Goal: Find specific page/section: Find specific page/section

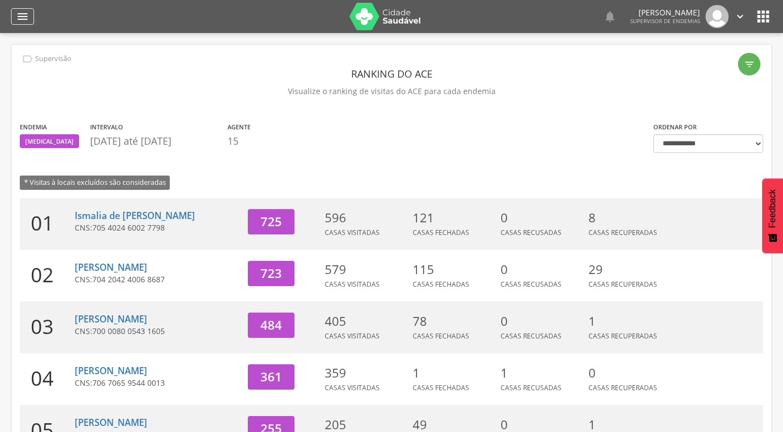
click at [27, 19] on icon "" at bounding box center [22, 16] width 13 height 13
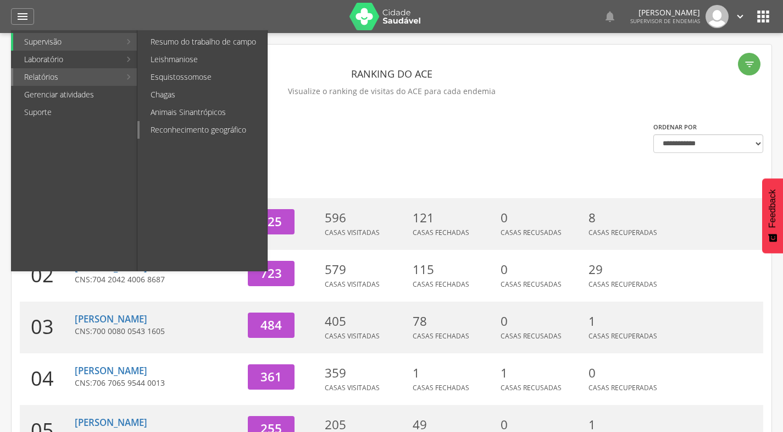
click at [181, 124] on link "Reconhecimento geográfico" at bounding box center [204, 130] width 128 height 18
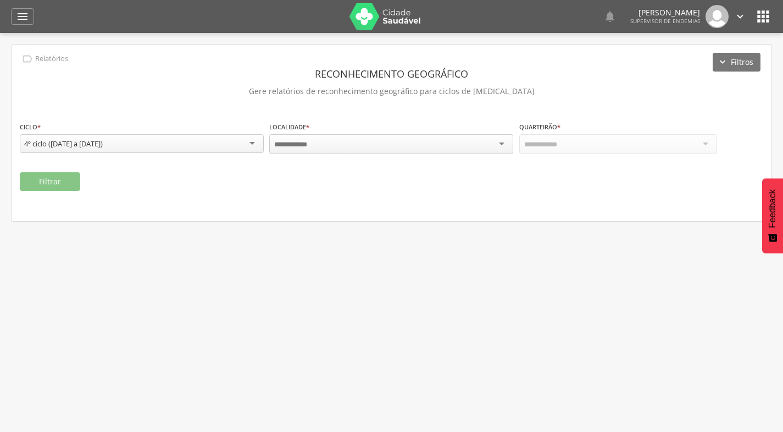
click at [360, 149] on div at bounding box center [391, 144] width 244 height 20
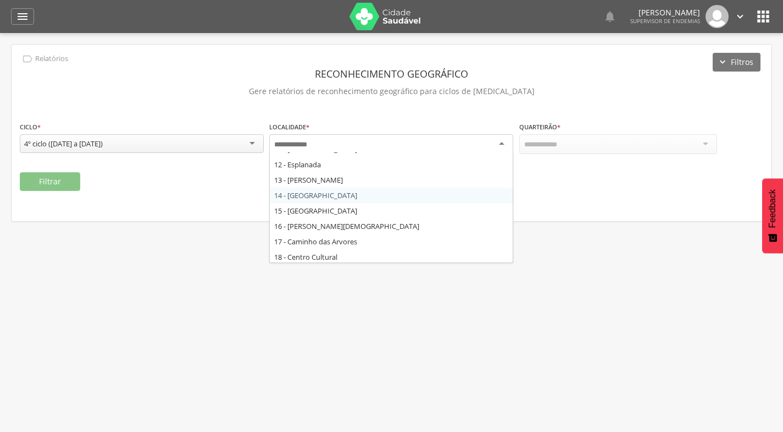
scroll to position [220, 0]
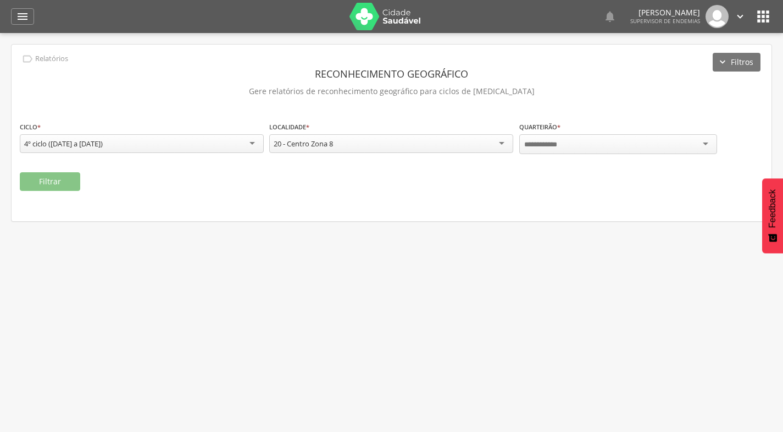
click at [572, 143] on div at bounding box center [619, 144] width 198 height 20
click at [37, 178] on button "Filtrar" at bounding box center [50, 181] width 60 height 19
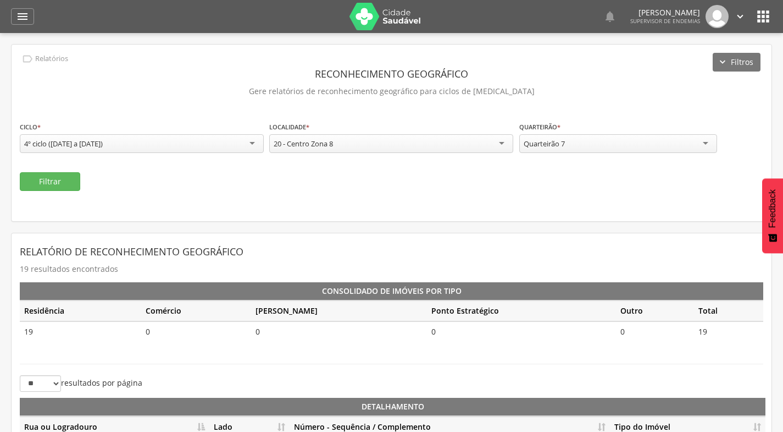
click at [614, 141] on div "Quarteirão 7" at bounding box center [619, 143] width 198 height 19
click at [41, 181] on button "Filtrar" at bounding box center [50, 181] width 60 height 19
click at [604, 148] on div "Quarteirão 8" at bounding box center [619, 144] width 198 height 20
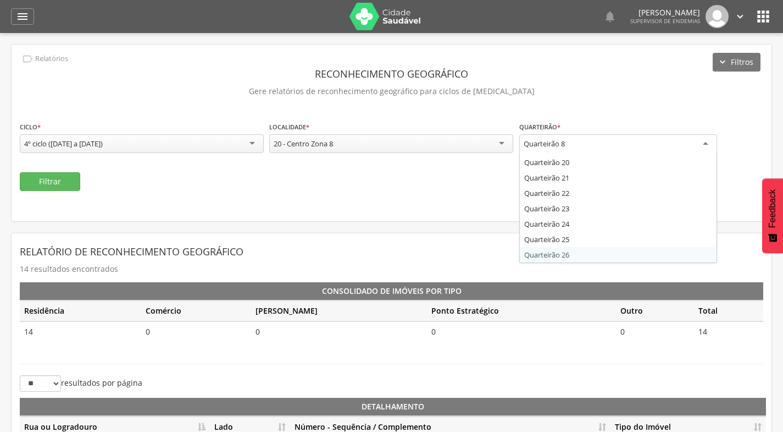
scroll to position [110, 0]
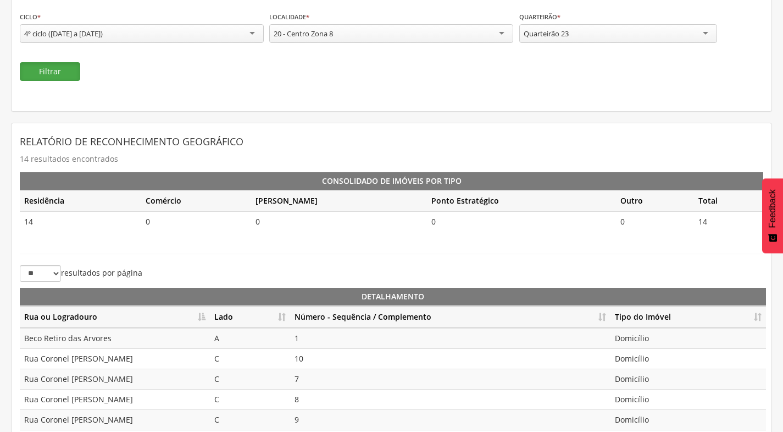
click at [50, 74] on button "Filtrar" at bounding box center [50, 71] width 60 height 19
click at [283, 313] on th "Lado" at bounding box center [250, 316] width 80 height 21
click at [604, 316] on th "Número - Sequência / Complemento" at bounding box center [450, 316] width 321 height 21
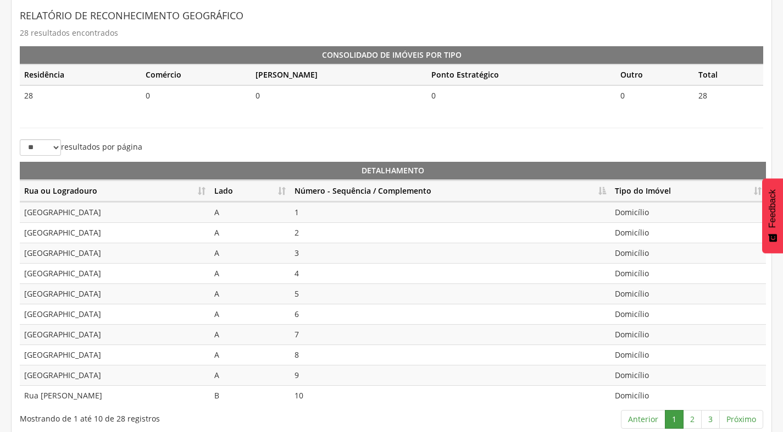
scroll to position [245, 0]
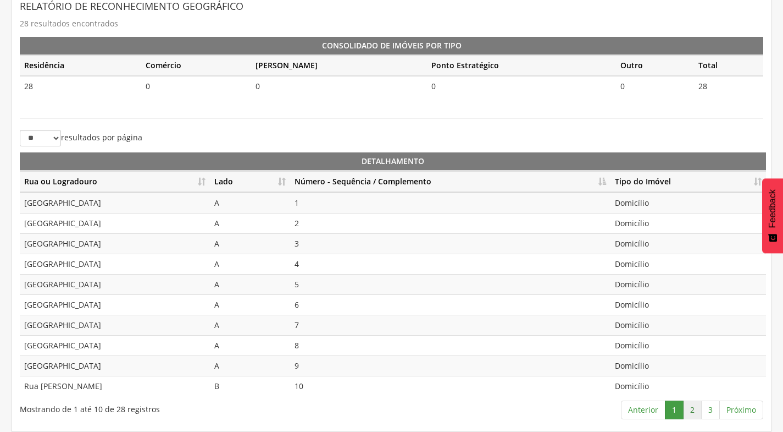
click at [688, 407] on link "2" at bounding box center [692, 409] width 19 height 19
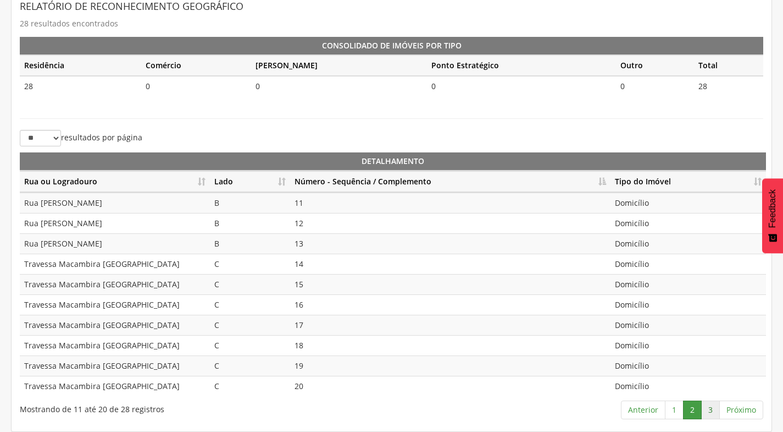
click at [710, 407] on link "3" at bounding box center [711, 409] width 19 height 19
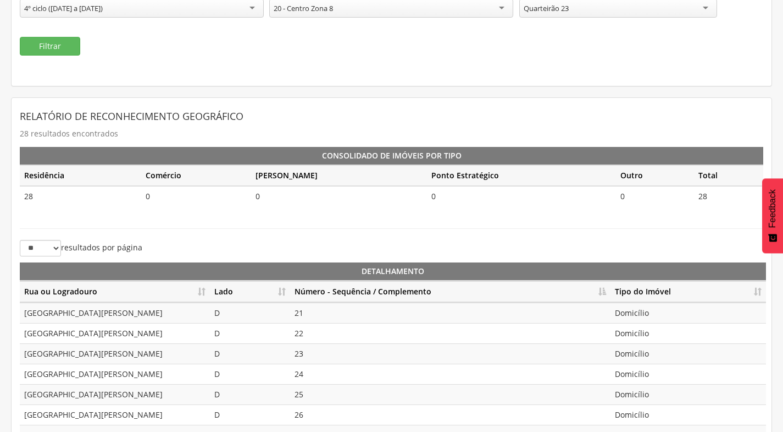
scroll to position [40, 0]
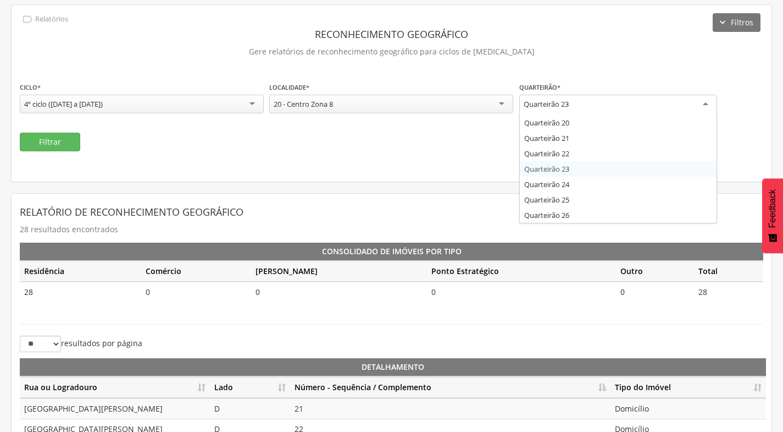
click at [634, 107] on div "Quarteirão 23" at bounding box center [619, 105] width 198 height 20
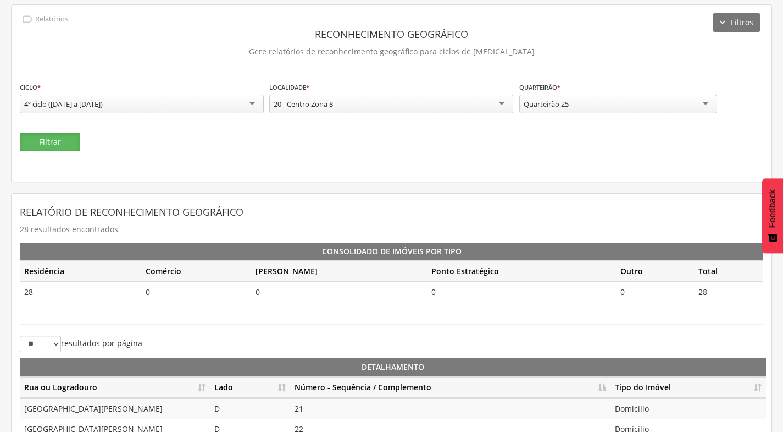
drag, startPoint x: 61, startPoint y: 141, endPoint x: 59, endPoint y: 135, distance: 5.7
click at [59, 136] on button "Filtrar" at bounding box center [50, 142] width 60 height 19
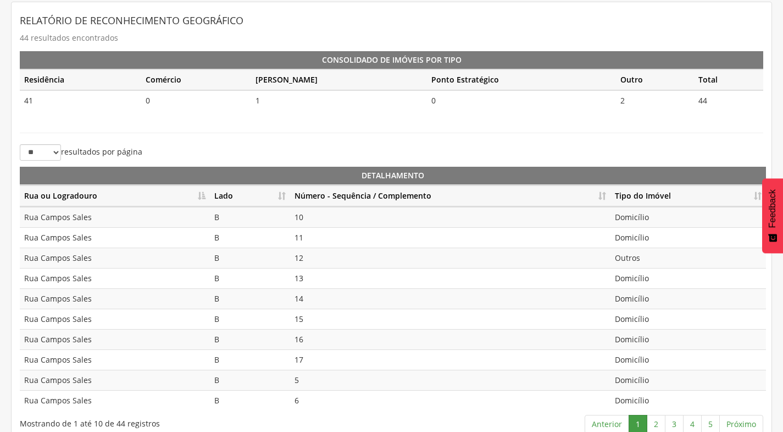
scroll to position [245, 0]
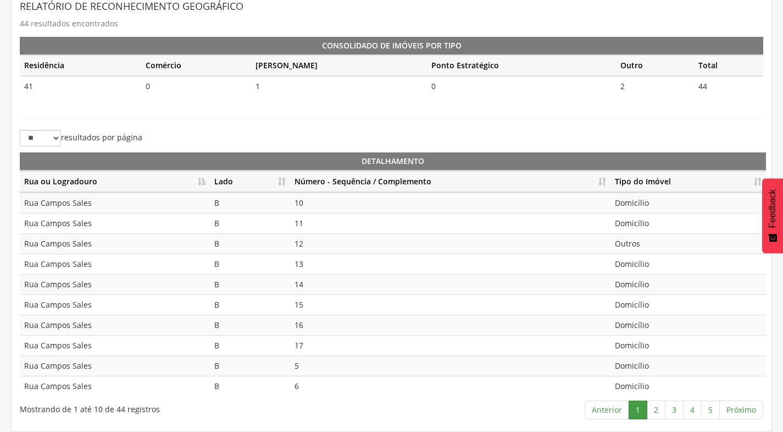
click at [283, 180] on th "Lado" at bounding box center [250, 181] width 80 height 21
click at [608, 184] on th "Número - Sequência / Complemento" at bounding box center [450, 181] width 321 height 21
click at [658, 413] on link "2" at bounding box center [656, 409] width 19 height 19
click at [677, 406] on link "3" at bounding box center [674, 409] width 19 height 19
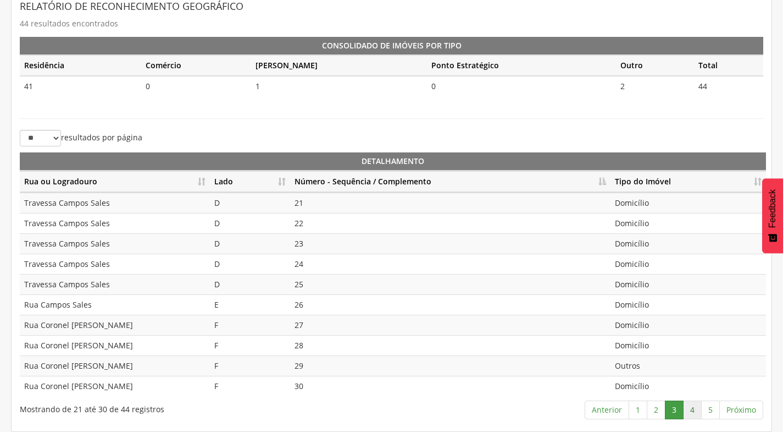
click at [688, 407] on link "4" at bounding box center [692, 409] width 19 height 19
click at [716, 408] on link "5" at bounding box center [711, 409] width 19 height 19
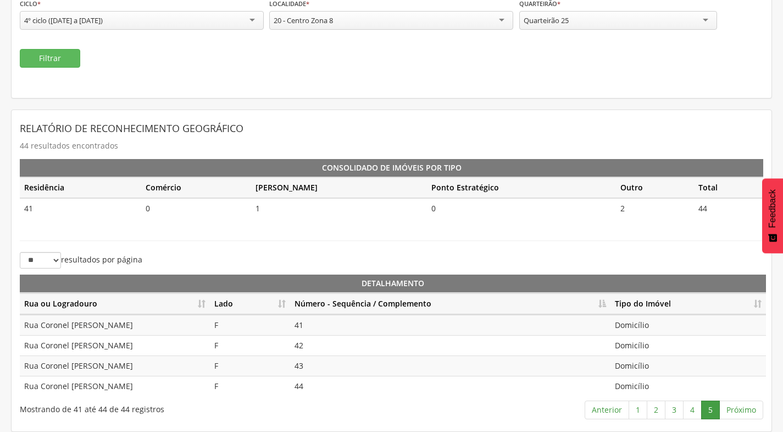
scroll to position [123, 0]
click at [633, 24] on div "Quarteirão 25" at bounding box center [619, 20] width 198 height 19
click at [60, 60] on button "Filtrar" at bounding box center [50, 58] width 60 height 19
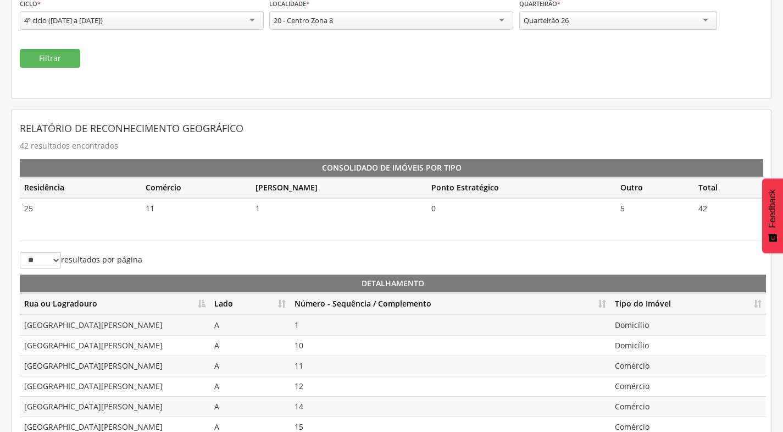
click at [285, 305] on th "Lado" at bounding box center [250, 303] width 80 height 21
click at [603, 301] on th "Número - Sequência / Complemento" at bounding box center [450, 303] width 321 height 21
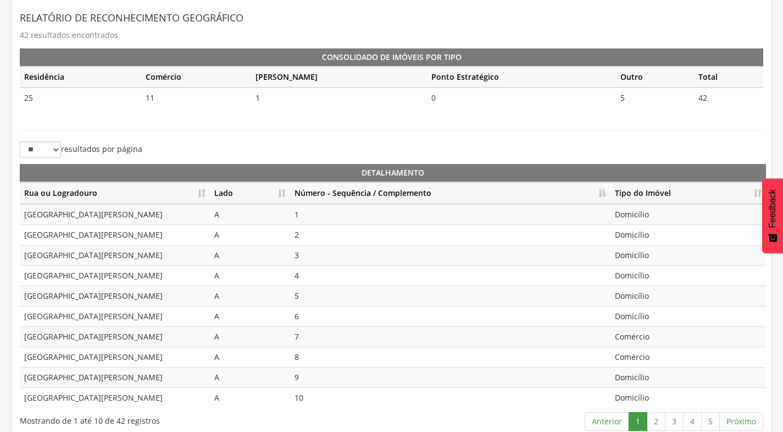
scroll to position [245, 0]
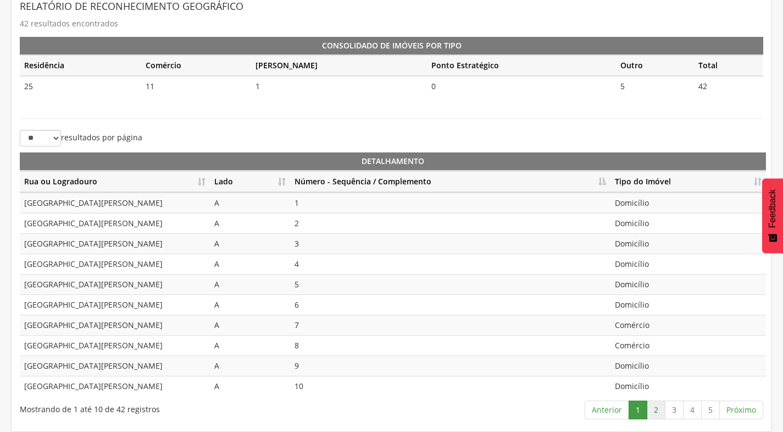
click at [660, 411] on link "2" at bounding box center [656, 409] width 19 height 19
click at [671, 407] on link "3" at bounding box center [674, 409] width 19 height 19
click at [655, 412] on link "2" at bounding box center [656, 409] width 19 height 19
click at [674, 411] on link "3" at bounding box center [674, 409] width 19 height 19
click at [694, 409] on link "4" at bounding box center [692, 409] width 19 height 19
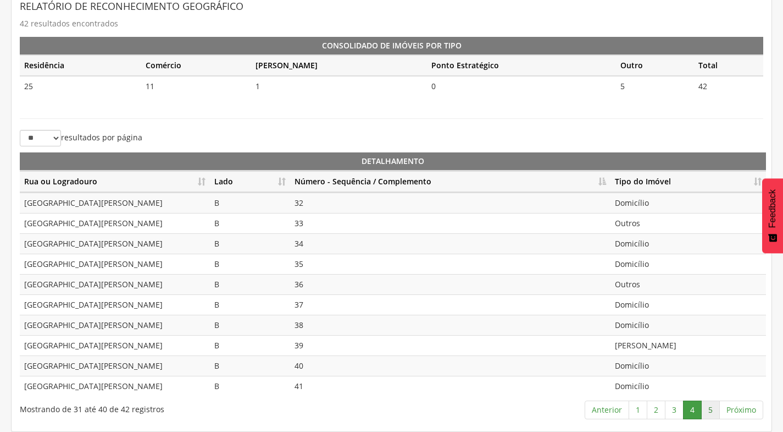
click at [709, 413] on link "5" at bounding box center [711, 409] width 19 height 19
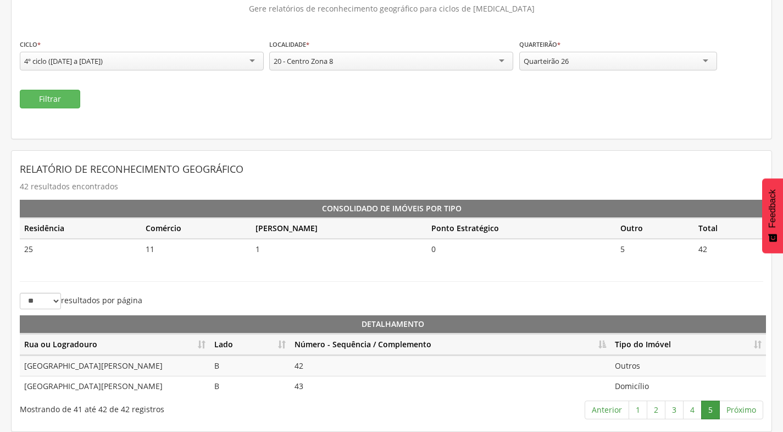
scroll to position [82, 0]
click at [617, 68] on div "Quarteirão 26" at bounding box center [619, 61] width 198 height 19
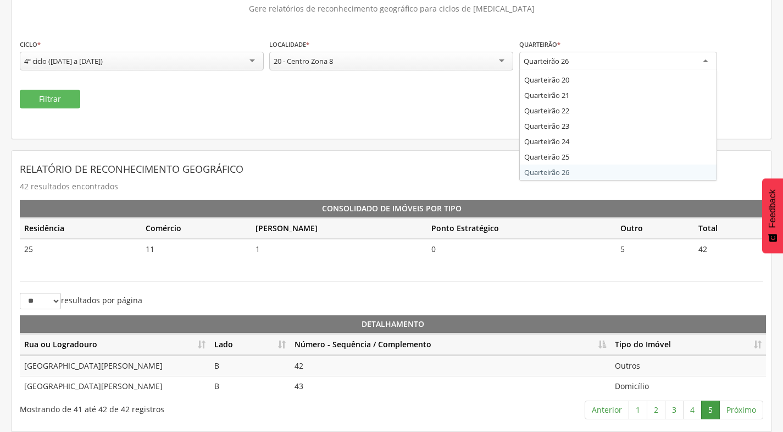
click at [357, 123] on div "**********" at bounding box center [392, 50] width 760 height 176
